Goal: Information Seeking & Learning: Check status

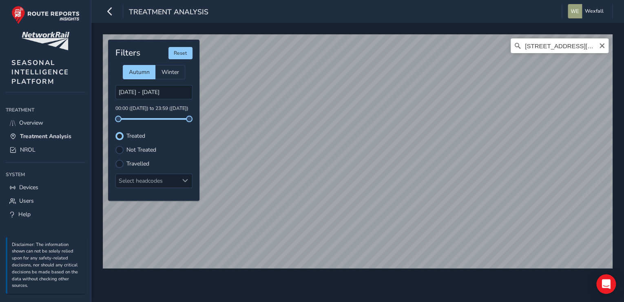
click at [624, 147] on html "Treatment Analysis Wexfall Colour Scheme: Dark Dim Light Logout Staines, [PERSO…" at bounding box center [312, 151] width 624 height 302
click at [469, 301] on html "Treatment Analysis Wexfall Colour Scheme: Dark Dim Light Logout Staines, [PERSO…" at bounding box center [312, 151] width 624 height 302
click at [624, 159] on html "Treatment Analysis Wexfall Colour Scheme: Dark Dim Light Logout Staines, [PERSO…" at bounding box center [312, 151] width 624 height 302
click at [447, 270] on div "[STREET_ADDRESS][PERSON_NAME] © Mapbox © OpenStreetMap Improve this map" at bounding box center [358, 151] width 516 height 240
click at [395, 27] on div "[STREET_ADDRESS][PERSON_NAME] © Mapbox © OpenStreetMap Improve this map Filters…" at bounding box center [357, 162] width 533 height 279
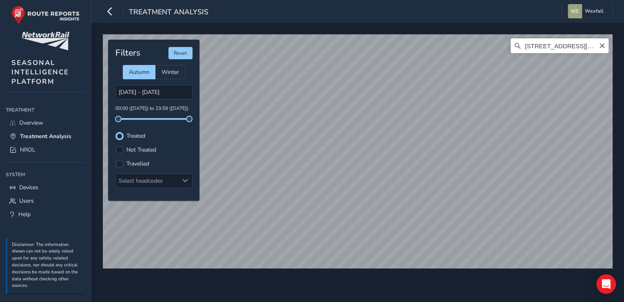
click at [620, 186] on div "[STREET_ADDRESS][PERSON_NAME] © Mapbox © OpenStreetMap Improve this map Filters…" at bounding box center [357, 162] width 533 height 279
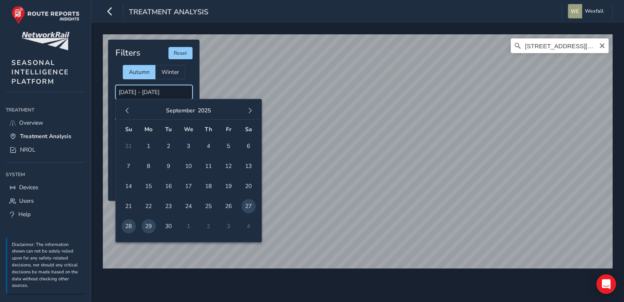
click at [147, 91] on input "[DATE] - [DATE]" at bounding box center [153, 92] width 77 height 14
click at [131, 227] on span "28" at bounding box center [129, 226] width 14 height 14
click at [145, 226] on span "29" at bounding box center [149, 226] width 14 height 14
type input "[DATE] - [DATE]"
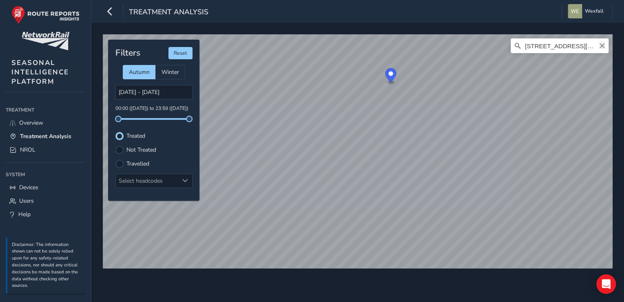
click at [604, 48] on icon "Clear" at bounding box center [602, 45] width 7 height 7
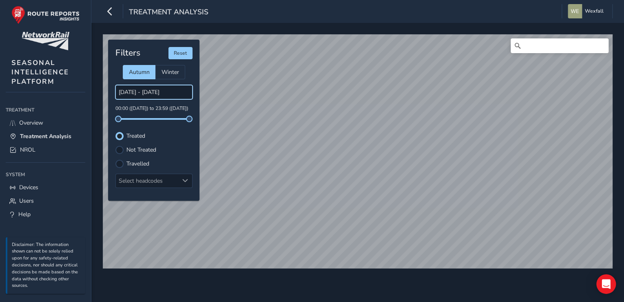
click at [134, 93] on input "[DATE] - [DATE]" at bounding box center [153, 92] width 77 height 14
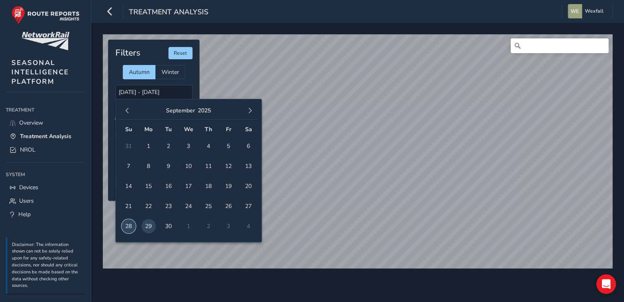
click at [129, 223] on span "28" at bounding box center [129, 226] width 14 height 14
click at [147, 226] on span "29" at bounding box center [149, 226] width 14 height 14
type input "[DATE] - [DATE]"
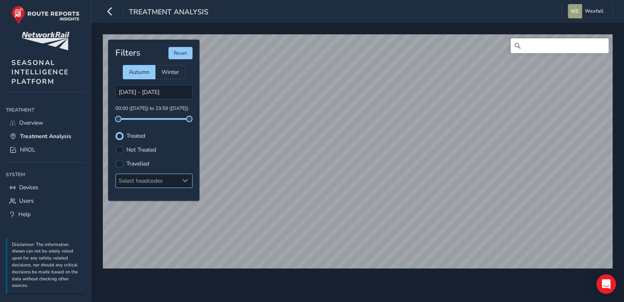
click at [175, 181] on div "Select headcodes" at bounding box center [147, 180] width 63 height 13
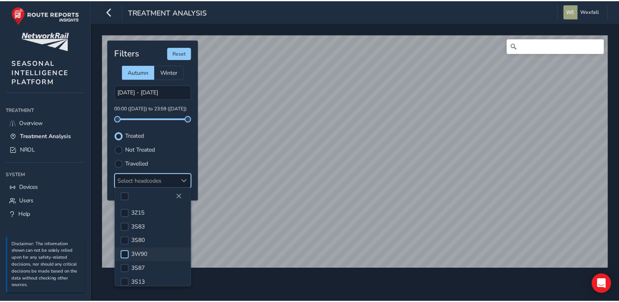
scroll to position [118, 0]
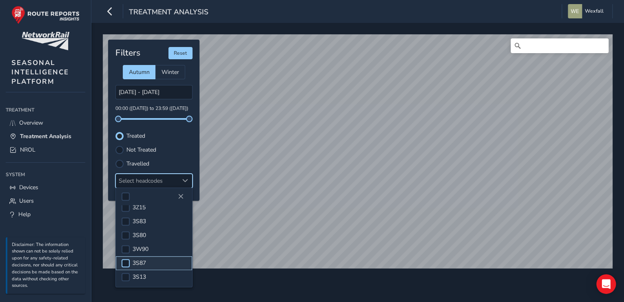
click at [128, 262] on div at bounding box center [126, 263] width 8 height 8
click at [128, 262] on span at bounding box center [125, 263] width 6 height 6
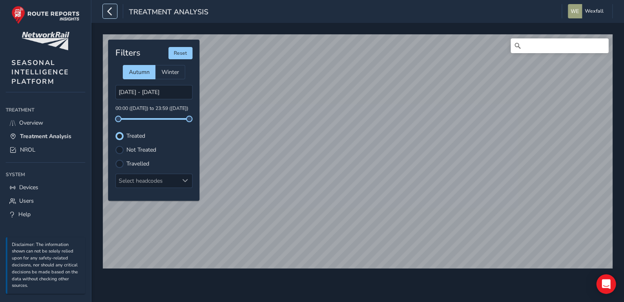
click at [112, 12] on icon "button" at bounding box center [110, 11] width 9 height 14
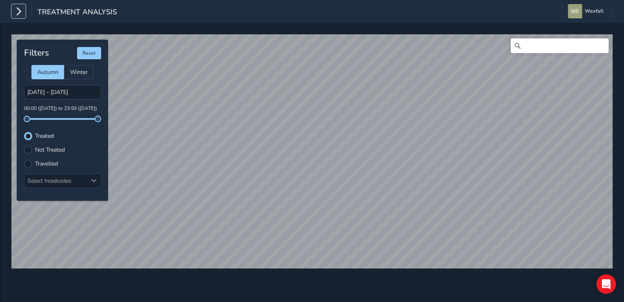
click at [20, 11] on icon "button" at bounding box center [18, 11] width 9 height 14
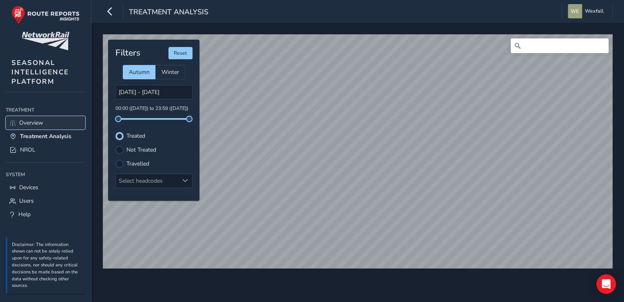
click at [33, 122] on span "Overview" at bounding box center [31, 123] width 24 height 8
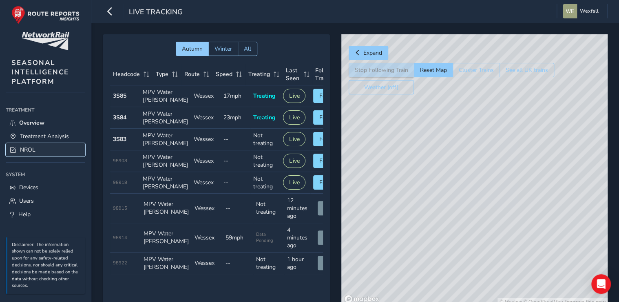
click at [35, 147] on link "NROL" at bounding box center [46, 149] width 80 height 13
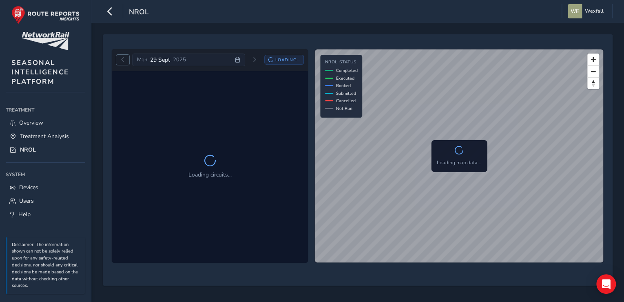
click at [124, 57] on span "Previous day" at bounding box center [122, 59] width 5 height 5
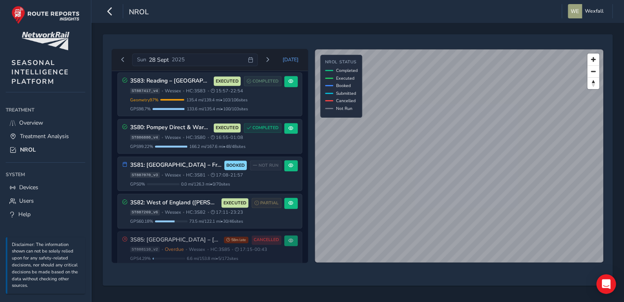
scroll to position [323, 0]
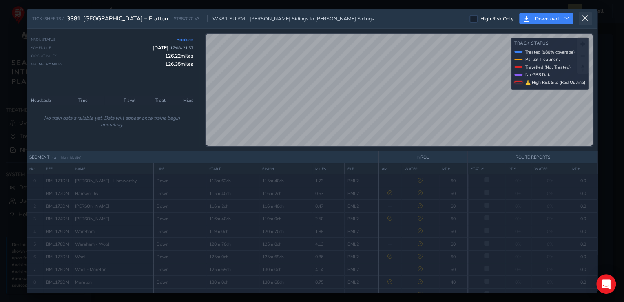
click at [583, 16] on icon at bounding box center [585, 18] width 7 height 7
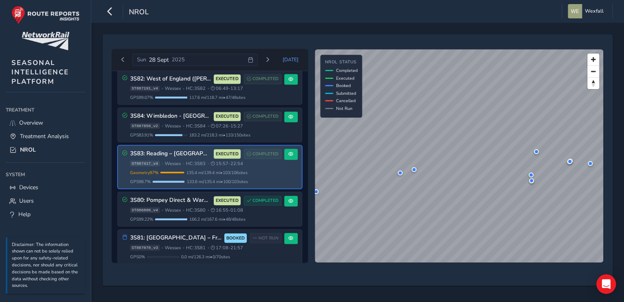
scroll to position [245, 0]
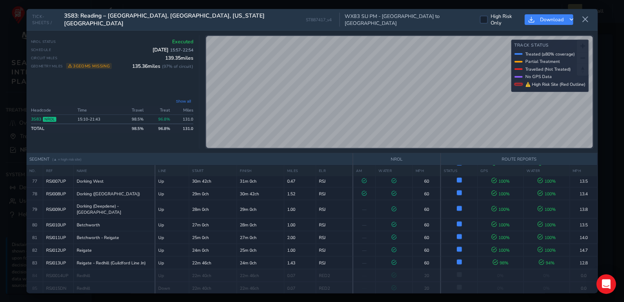
scroll to position [1041, 0]
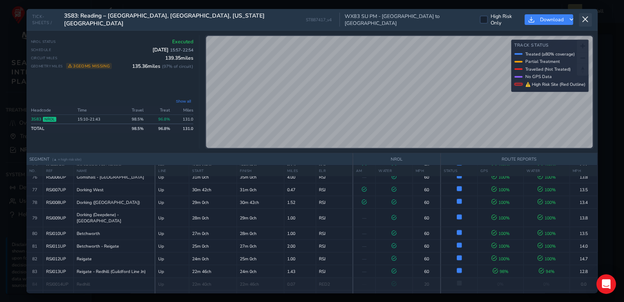
click at [588, 18] on icon at bounding box center [585, 19] width 7 height 7
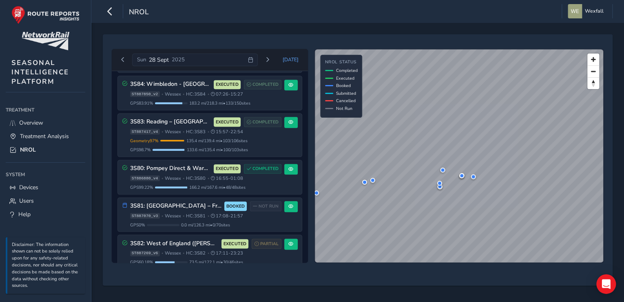
scroll to position [326, 0]
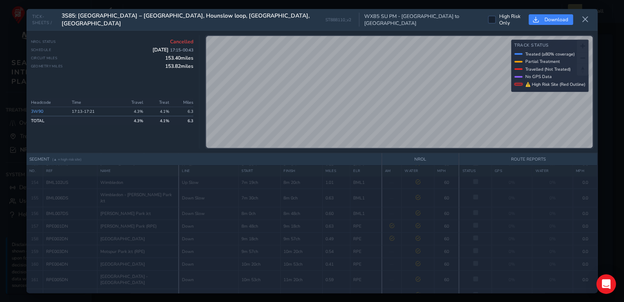
scroll to position [2050, 0]
click at [586, 21] on icon at bounding box center [585, 19] width 7 height 7
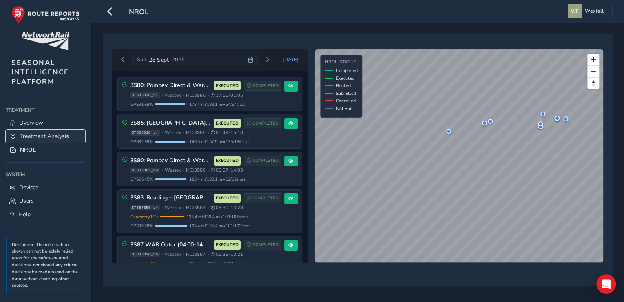
click at [64, 134] on span "Treatment Analysis" at bounding box center [44, 136] width 49 height 8
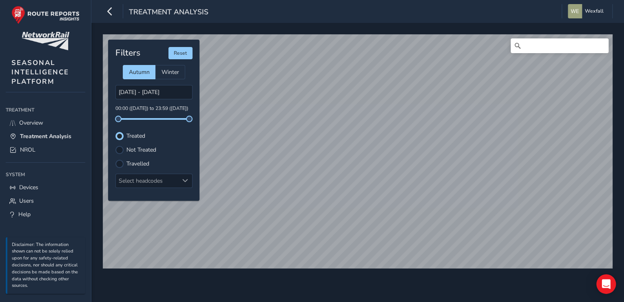
click at [135, 147] on label "Not Treated" at bounding box center [141, 150] width 30 height 6
click at [120, 149] on input "Not Treated" at bounding box center [120, 149] width 0 height 0
click at [142, 136] on label "Treated" at bounding box center [135, 136] width 19 height 6
click at [120, 135] on input "Treated" at bounding box center [120, 135] width 0 height 0
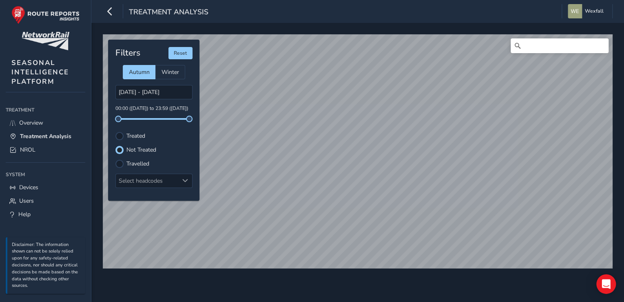
scroll to position [4, 4]
click at [141, 163] on label "Travelled" at bounding box center [137, 164] width 23 height 6
click at [120, 163] on input "Travelled" at bounding box center [120, 163] width 0 height 0
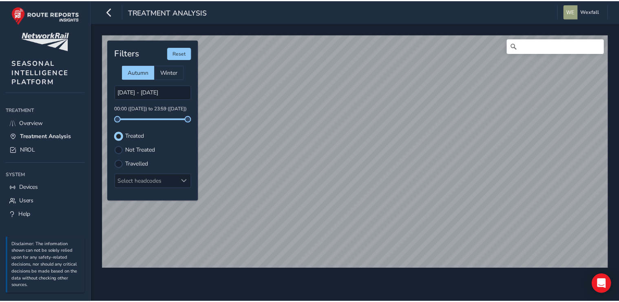
scroll to position [4, 4]
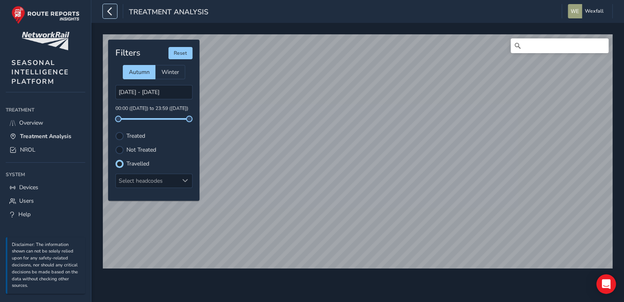
click at [113, 11] on icon "button" at bounding box center [110, 11] width 9 height 14
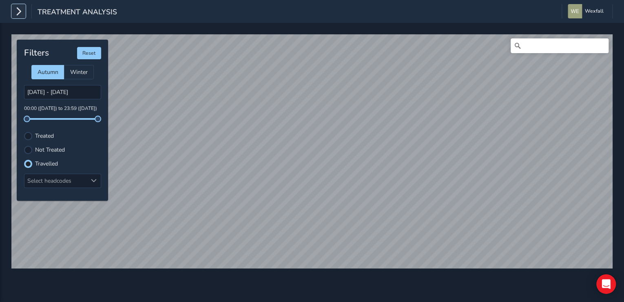
click at [20, 13] on icon "button" at bounding box center [18, 11] width 9 height 14
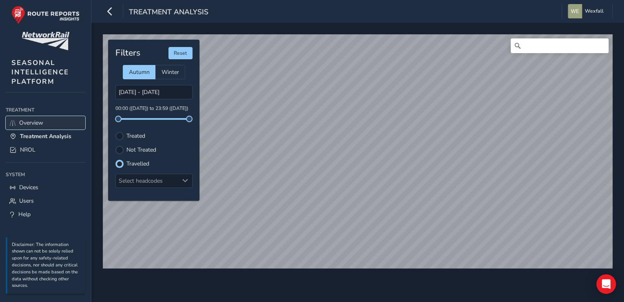
click at [38, 121] on span "Overview" at bounding box center [31, 123] width 24 height 8
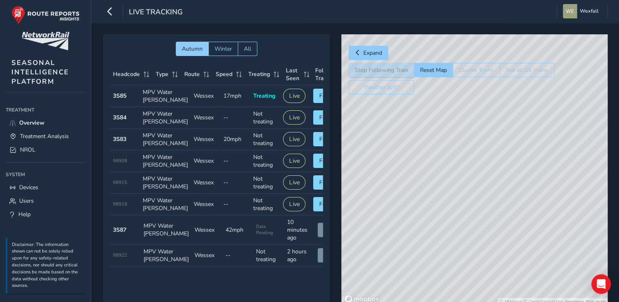
drag, startPoint x: 450, startPoint y: 169, endPoint x: 384, endPoint y: 158, distance: 67.8
click at [384, 158] on div "© Mapbox © OpenStreetMap Improve this map" at bounding box center [475, 169] width 266 height 271
drag, startPoint x: 426, startPoint y: 193, endPoint x: 473, endPoint y: 131, distance: 78.0
click at [473, 131] on div "© Mapbox © OpenStreetMap Improve this map" at bounding box center [475, 169] width 266 height 271
drag, startPoint x: 447, startPoint y: 210, endPoint x: 520, endPoint y: 180, distance: 78.5
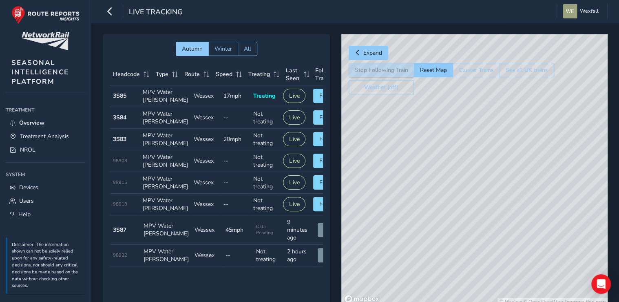
click at [520, 180] on div "© Mapbox © OpenStreetMap Improve this map" at bounding box center [475, 169] width 266 height 271
drag, startPoint x: 465, startPoint y: 151, endPoint x: 479, endPoint y: 178, distance: 30.3
click at [479, 178] on div "© Mapbox © OpenStreetMap Improve this map" at bounding box center [475, 169] width 266 height 271
click at [435, 159] on div "© Mapbox © OpenStreetMap Improve this map" at bounding box center [475, 169] width 266 height 271
click at [398, 268] on div "© Mapbox © OpenStreetMap Improve this map" at bounding box center [475, 169] width 266 height 271
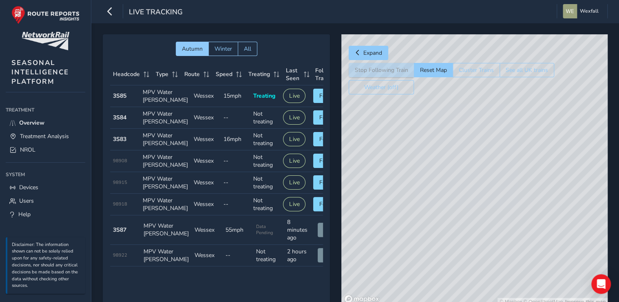
drag, startPoint x: 439, startPoint y: 255, endPoint x: 423, endPoint y: 155, distance: 101.3
click at [423, 150] on div "© Mapbox © OpenStreetMap Improve this map" at bounding box center [475, 169] width 266 height 271
drag, startPoint x: 444, startPoint y: 230, endPoint x: 542, endPoint y: 207, distance: 100.1
click at [542, 207] on div "© Mapbox © OpenStreetMap Improve this map" at bounding box center [475, 169] width 266 height 271
drag, startPoint x: 511, startPoint y: 253, endPoint x: 405, endPoint y: 194, distance: 121.3
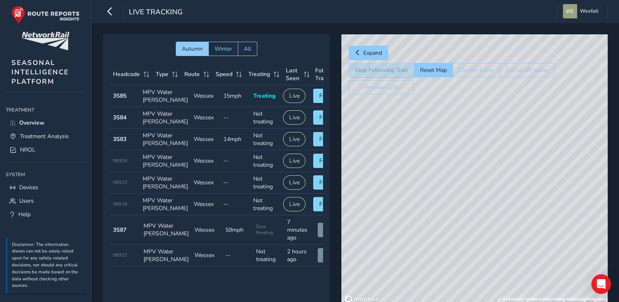
click at [405, 194] on div "© Mapbox © OpenStreetMap Improve this map" at bounding box center [475, 169] width 266 height 271
drag, startPoint x: 523, startPoint y: 252, endPoint x: 422, endPoint y: 181, distance: 123.5
click at [422, 181] on div "© Mapbox © OpenStreetMap Improve this map" at bounding box center [475, 169] width 266 height 271
drag, startPoint x: 410, startPoint y: 177, endPoint x: 481, endPoint y: 216, distance: 81.3
click at [481, 216] on div "© Mapbox © OpenStreetMap Improve this map" at bounding box center [475, 169] width 266 height 271
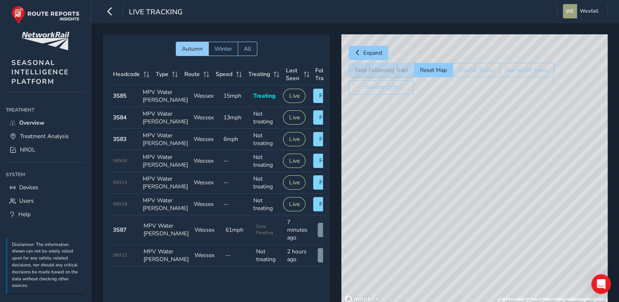
drag, startPoint x: 408, startPoint y: 162, endPoint x: 465, endPoint y: 262, distance: 115.5
click at [465, 262] on div "© Mapbox © OpenStreetMap Improve this map" at bounding box center [475, 169] width 266 height 271
drag, startPoint x: 461, startPoint y: 189, endPoint x: 425, endPoint y: 246, distance: 67.8
click at [425, 246] on div "© Mapbox © OpenStreetMap Improve this map" at bounding box center [475, 169] width 266 height 271
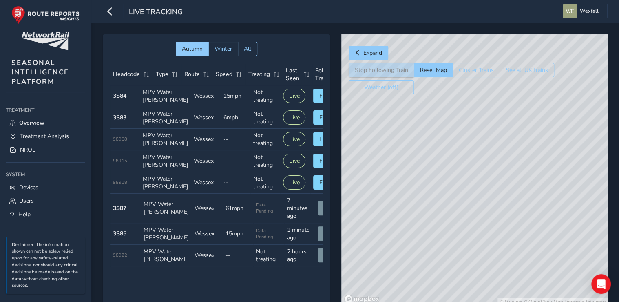
drag, startPoint x: 426, startPoint y: 222, endPoint x: 501, endPoint y: 143, distance: 108.5
click at [501, 143] on div "© Mapbox © OpenStreetMap Improve this map" at bounding box center [475, 169] width 266 height 271
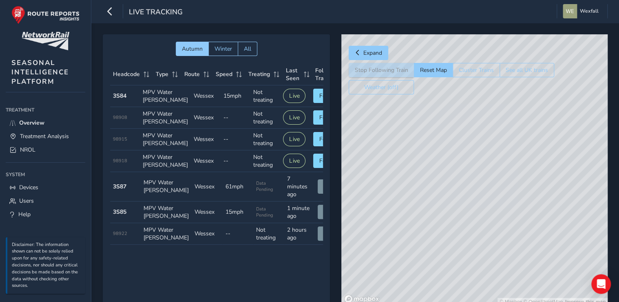
drag, startPoint x: 495, startPoint y: 169, endPoint x: 499, endPoint y: 197, distance: 28.9
click at [499, 197] on div "© Mapbox © OpenStreetMap Improve this map" at bounding box center [475, 169] width 266 height 271
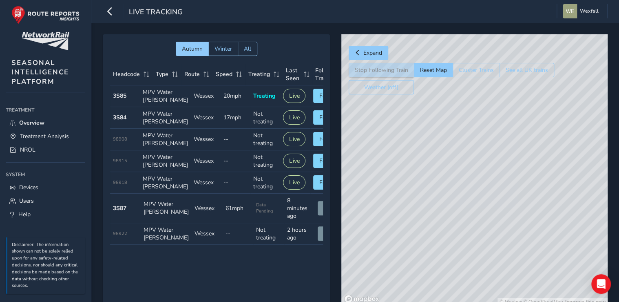
drag, startPoint x: 472, startPoint y: 185, endPoint x: 513, endPoint y: 139, distance: 62.1
click at [513, 139] on div "© Mapbox © OpenStreetMap Improve this map" at bounding box center [475, 169] width 266 height 271
drag, startPoint x: 519, startPoint y: 196, endPoint x: 484, endPoint y: 195, distance: 35.5
click at [484, 195] on div "© Mapbox © OpenStreetMap Improve this map" at bounding box center [475, 169] width 266 height 271
drag, startPoint x: 479, startPoint y: 189, endPoint x: 416, endPoint y: 131, distance: 85.8
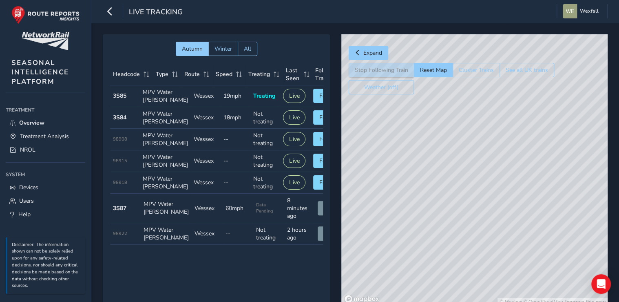
click at [416, 131] on div "© Mapbox © OpenStreetMap Improve this map" at bounding box center [475, 169] width 266 height 271
drag, startPoint x: 424, startPoint y: 166, endPoint x: 467, endPoint y: 248, distance: 91.8
click at [467, 248] on div "© Mapbox © OpenStreetMap Improve this map" at bounding box center [475, 169] width 266 height 271
drag, startPoint x: 480, startPoint y: 166, endPoint x: 532, endPoint y: 207, distance: 65.6
click at [532, 207] on div "© Mapbox © OpenStreetMap Improve this map" at bounding box center [475, 169] width 266 height 271
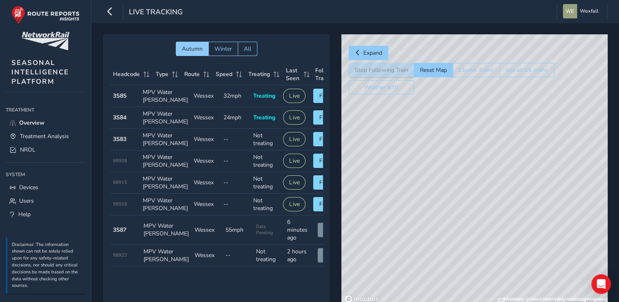
drag, startPoint x: 418, startPoint y: 192, endPoint x: 480, endPoint y: 190, distance: 62.4
click at [480, 190] on div "© Mapbox © OpenStreetMap Improve this map" at bounding box center [475, 169] width 266 height 271
drag, startPoint x: 468, startPoint y: 180, endPoint x: 497, endPoint y: 232, distance: 59.7
click at [497, 232] on div "© Mapbox © OpenStreetMap Improve this map" at bounding box center [475, 169] width 266 height 271
drag, startPoint x: 492, startPoint y: 109, endPoint x: 512, endPoint y: 200, distance: 93.2
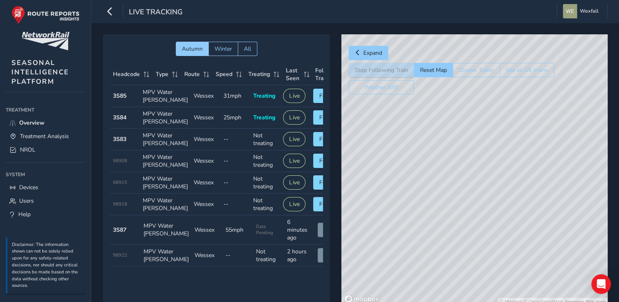
click at [512, 200] on div "© Mapbox © OpenStreetMap Improve this map" at bounding box center [475, 169] width 266 height 271
drag, startPoint x: 496, startPoint y: 144, endPoint x: 531, endPoint y: 235, distance: 97.0
click at [531, 235] on div "© Mapbox © OpenStreetMap Improve this map" at bounding box center [475, 169] width 266 height 271
drag, startPoint x: 539, startPoint y: 209, endPoint x: 514, endPoint y: 207, distance: 24.9
click at [514, 207] on div "© Mapbox © OpenStreetMap Improve this map" at bounding box center [475, 169] width 266 height 271
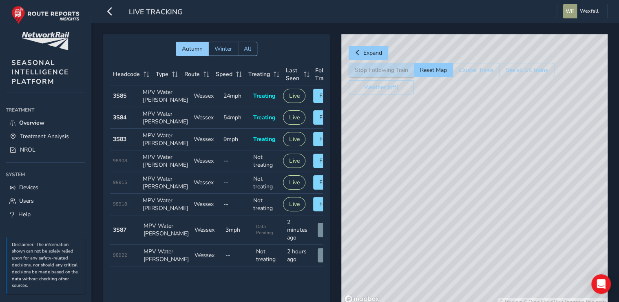
drag, startPoint x: 528, startPoint y: 258, endPoint x: 458, endPoint y: 191, distance: 97.0
click at [458, 191] on div "© Mapbox © OpenStreetMap Improve this map" at bounding box center [475, 169] width 266 height 271
click at [499, 224] on div "© Mapbox © OpenStreetMap Improve this map" at bounding box center [475, 169] width 266 height 271
drag, startPoint x: 439, startPoint y: 171, endPoint x: 487, endPoint y: 152, distance: 52.2
click at [487, 152] on div "© Mapbox © OpenStreetMap Improve this map" at bounding box center [475, 169] width 266 height 271
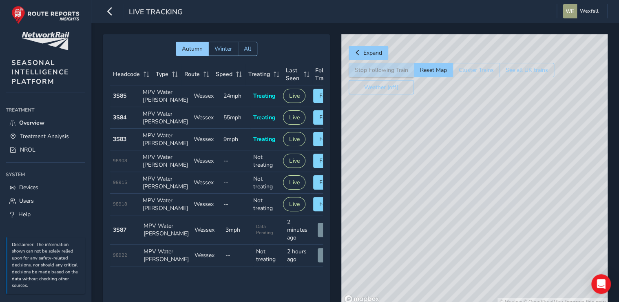
drag, startPoint x: 447, startPoint y: 224, endPoint x: 557, endPoint y: 206, distance: 111.2
click at [557, 206] on div "© Mapbox © OpenStreetMap Improve this map" at bounding box center [475, 169] width 266 height 271
drag, startPoint x: 533, startPoint y: 181, endPoint x: 534, endPoint y: 260, distance: 79.2
click at [534, 260] on div "© Mapbox © OpenStreetMap Improve this map" at bounding box center [475, 169] width 266 height 271
drag, startPoint x: 506, startPoint y: 189, endPoint x: 480, endPoint y: 217, distance: 37.8
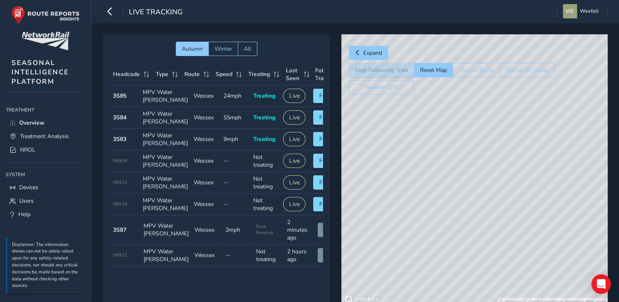
click at [480, 217] on div "© Mapbox © OpenStreetMap Improve this map" at bounding box center [475, 169] width 266 height 271
drag, startPoint x: 548, startPoint y: 154, endPoint x: 504, endPoint y: 232, distance: 89.0
click at [504, 232] on div "© Mapbox © OpenStreetMap Improve this map" at bounding box center [475, 169] width 266 height 271
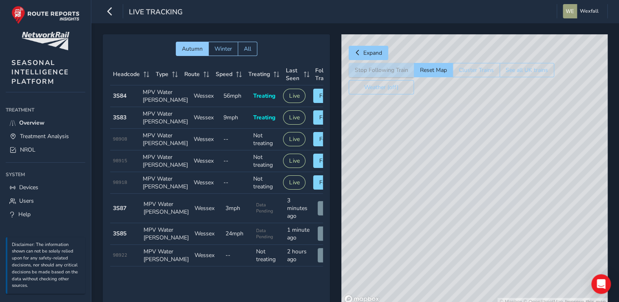
drag, startPoint x: 561, startPoint y: 226, endPoint x: 487, endPoint y: 266, distance: 84.5
click at [487, 266] on div "© Mapbox © OpenStreetMap Improve this map" at bounding box center [475, 169] width 266 height 271
click at [488, 202] on div "© Mapbox © OpenStreetMap Improve this map" at bounding box center [475, 169] width 266 height 271
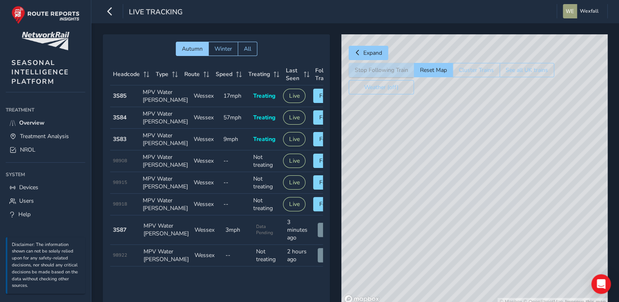
drag, startPoint x: 488, startPoint y: 140, endPoint x: 507, endPoint y: 188, distance: 51.5
click at [507, 188] on div "© Mapbox © OpenStreetMap Improve this map" at bounding box center [475, 169] width 266 height 271
drag, startPoint x: 465, startPoint y: 155, endPoint x: 547, endPoint y: 166, distance: 82.7
click at [547, 166] on div "© Mapbox © OpenStreetMap Improve this map" at bounding box center [475, 169] width 266 height 271
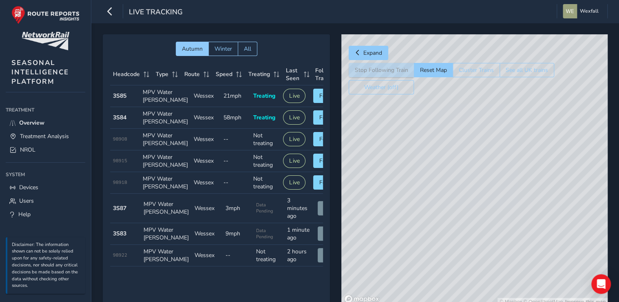
drag, startPoint x: 522, startPoint y: 222, endPoint x: 447, endPoint y: 204, distance: 76.8
click at [447, 204] on div "© Mapbox © OpenStreetMap Improve this map" at bounding box center [475, 169] width 266 height 271
click at [378, 170] on div "© Mapbox © OpenStreetMap Improve this map" at bounding box center [475, 169] width 266 height 271
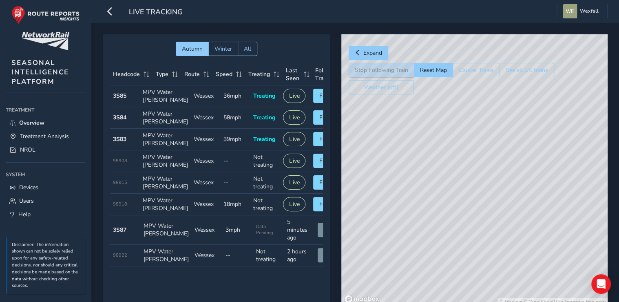
drag, startPoint x: 435, startPoint y: 132, endPoint x: 452, endPoint y: 152, distance: 26.4
click at [452, 152] on div "© Mapbox © OpenStreetMap Improve this map" at bounding box center [475, 169] width 266 height 271
